Goal: Transaction & Acquisition: Subscribe to service/newsletter

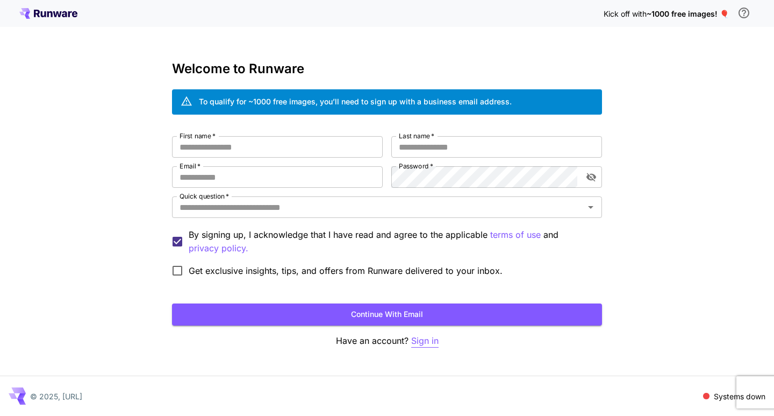
click at [430, 339] on p "Sign in" at bounding box center [424, 340] width 27 height 13
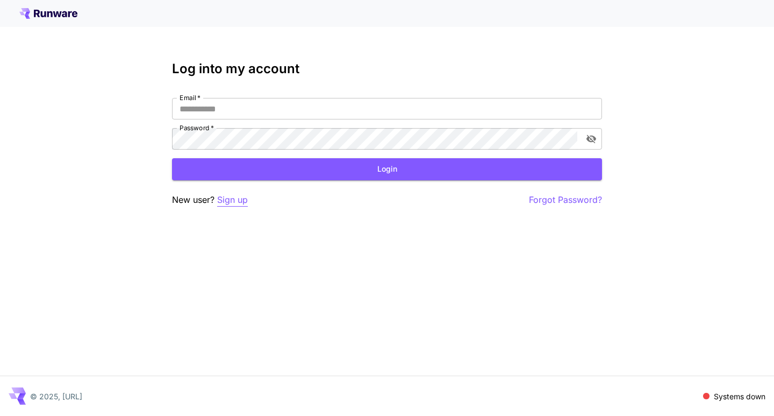
click at [236, 202] on p "Sign up" at bounding box center [232, 199] width 31 height 13
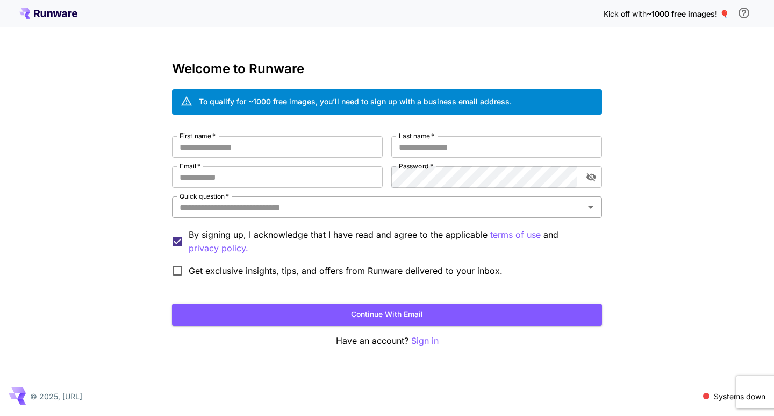
click at [586, 210] on icon "Open" at bounding box center [591, 207] width 13 height 13
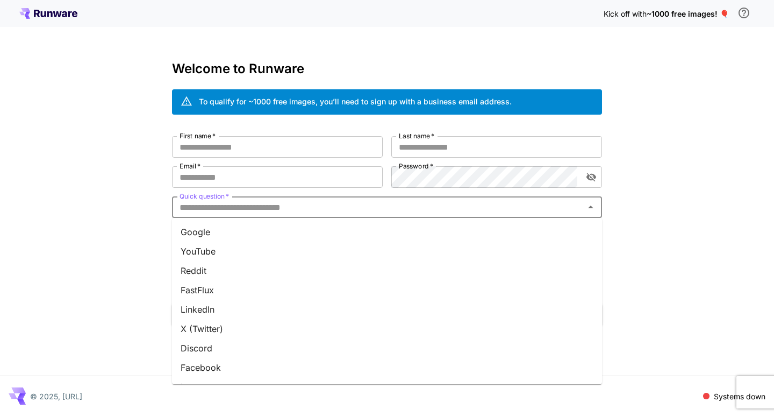
click at [208, 228] on li "Google" at bounding box center [387, 231] width 430 height 19
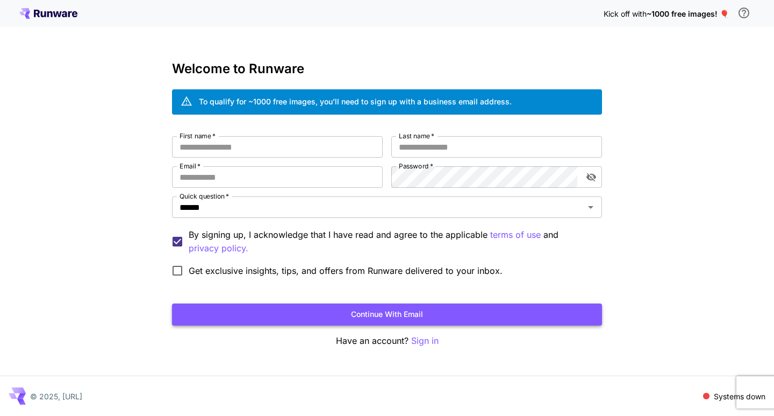
click at [354, 315] on button "Continue with email" at bounding box center [387, 314] width 430 height 22
